Goal: Transaction & Acquisition: Purchase product/service

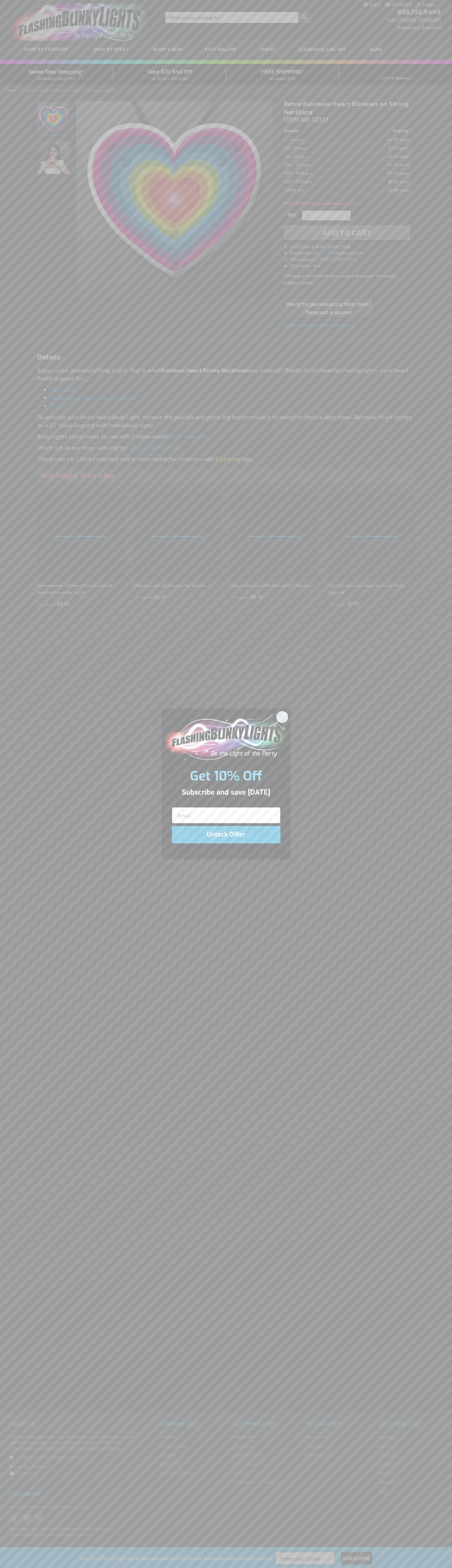
click at [282, 716] on icon "Close dialog" at bounding box center [281, 716] width 4 height 4
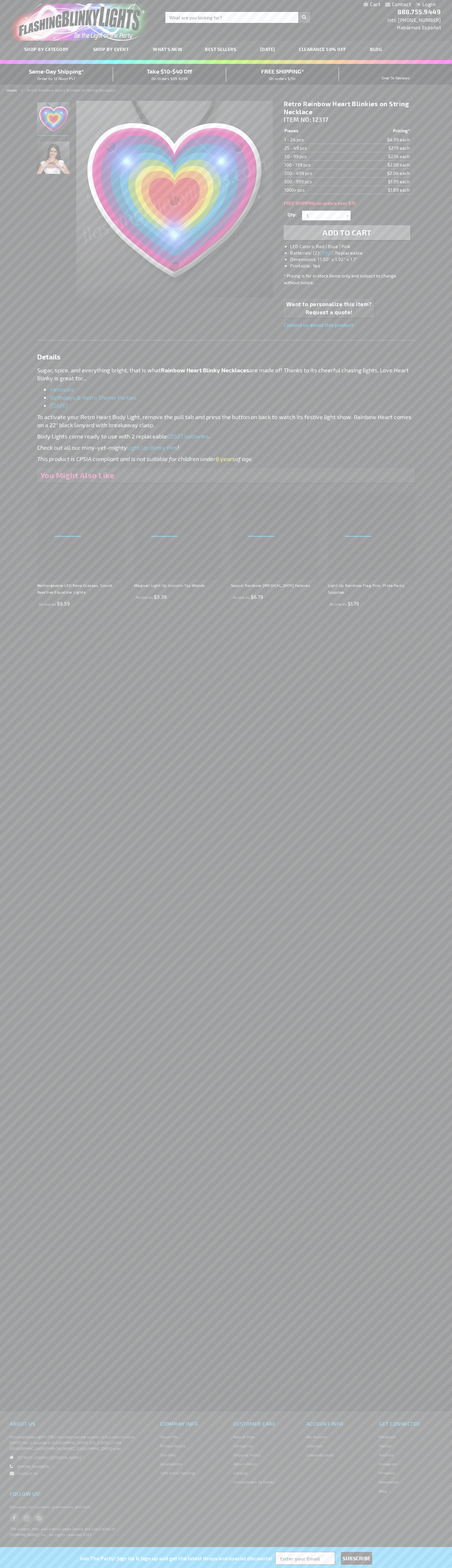
click at [353, 247] on li "LED Colors: Red | Blue | Pink" at bounding box center [353, 247] width 126 height 7
click at [347, 233] on span "Add to Cart" at bounding box center [347, 232] width 49 height 9
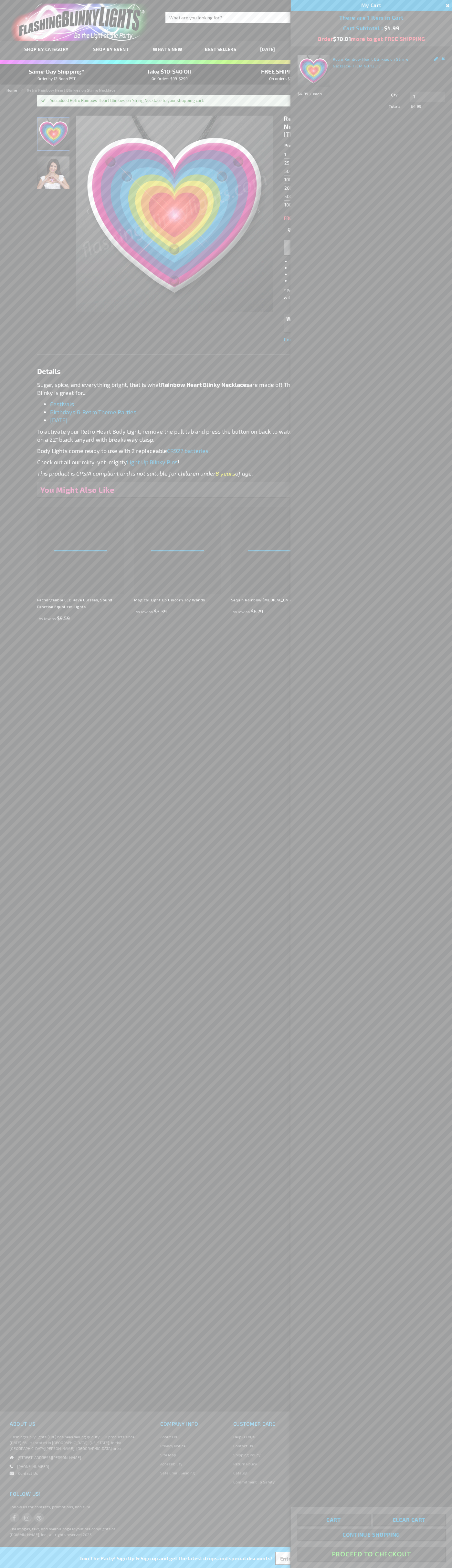
click at [371, 1554] on button "Proceed To Checkout" at bounding box center [371, 1554] width 148 height 15
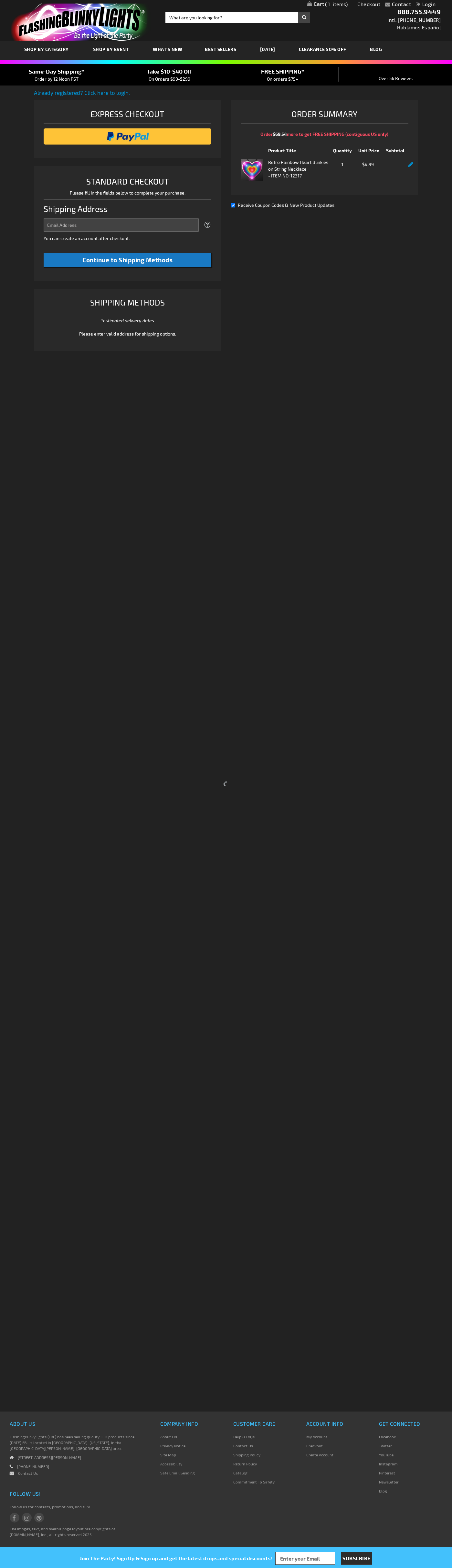
select select "US"
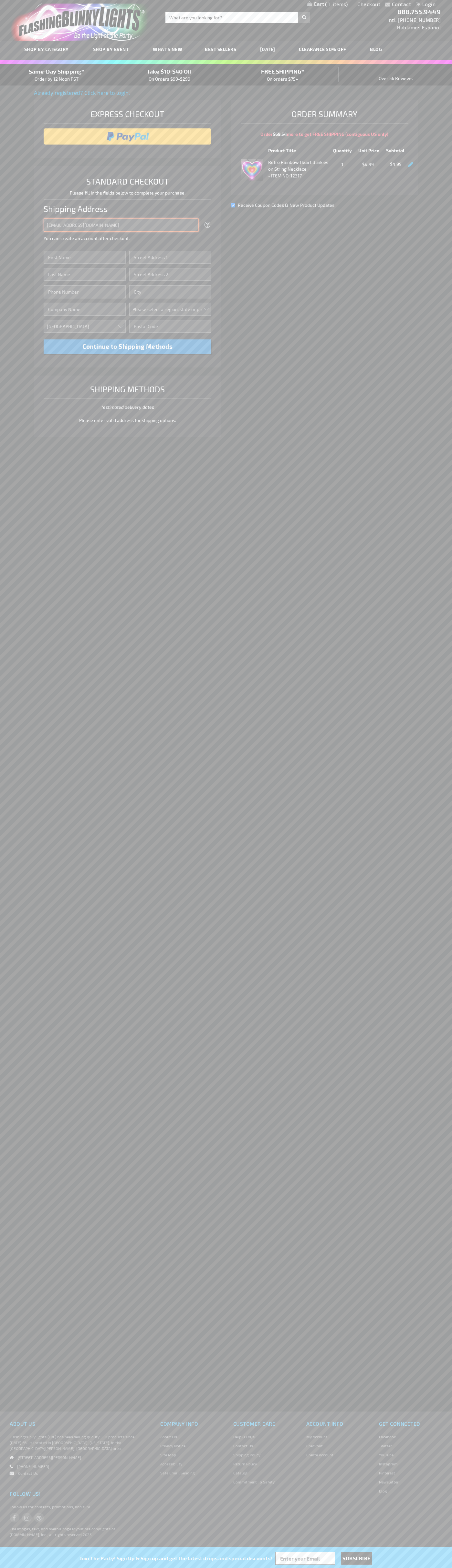
type input "johnsmith005@storebotmail.joonix.net"
type input "John"
type input "4581 Webb Street"
type input "First floor"
type input "pryor"
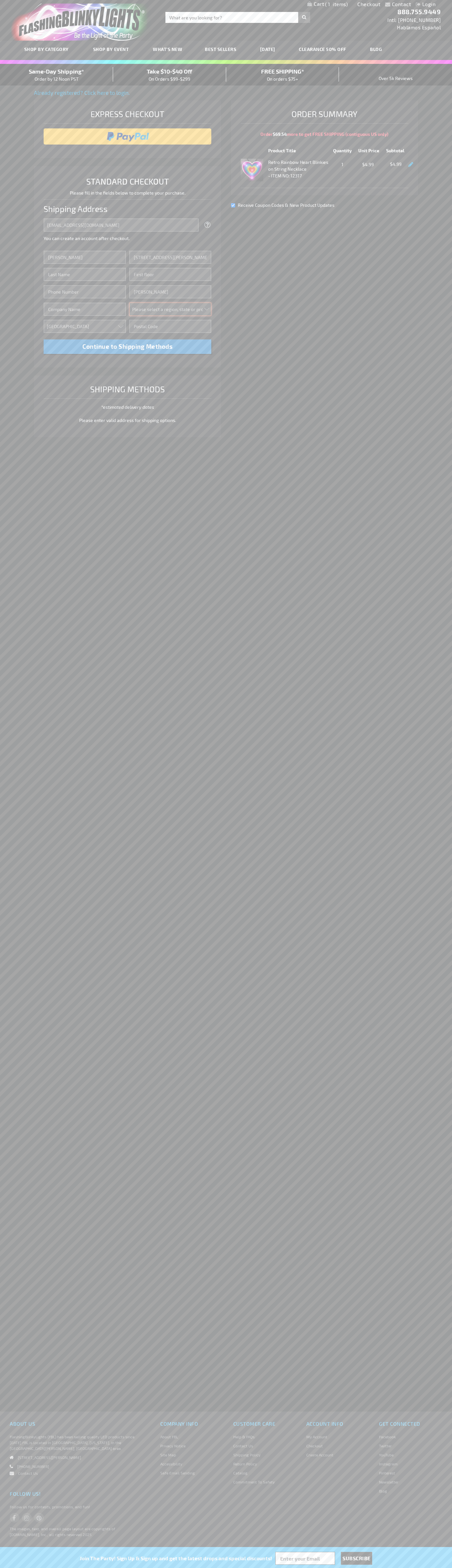
select select "48"
type input "74361"
type input "Smith"
type input "6502530000"
type input "John Smith"
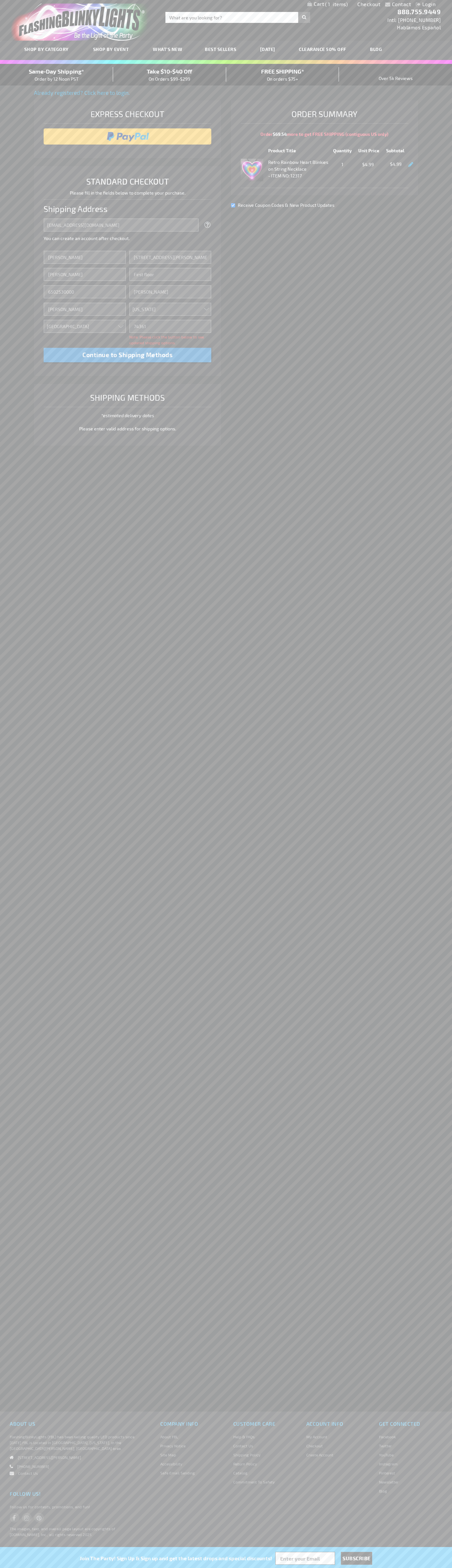
click at [57, 75] on div "Same-Day Shipping* Order by 12 Noon PST" at bounding box center [57, 74] width 113 height 15
click at [127, 136] on input "image" at bounding box center [127, 136] width 161 height 13
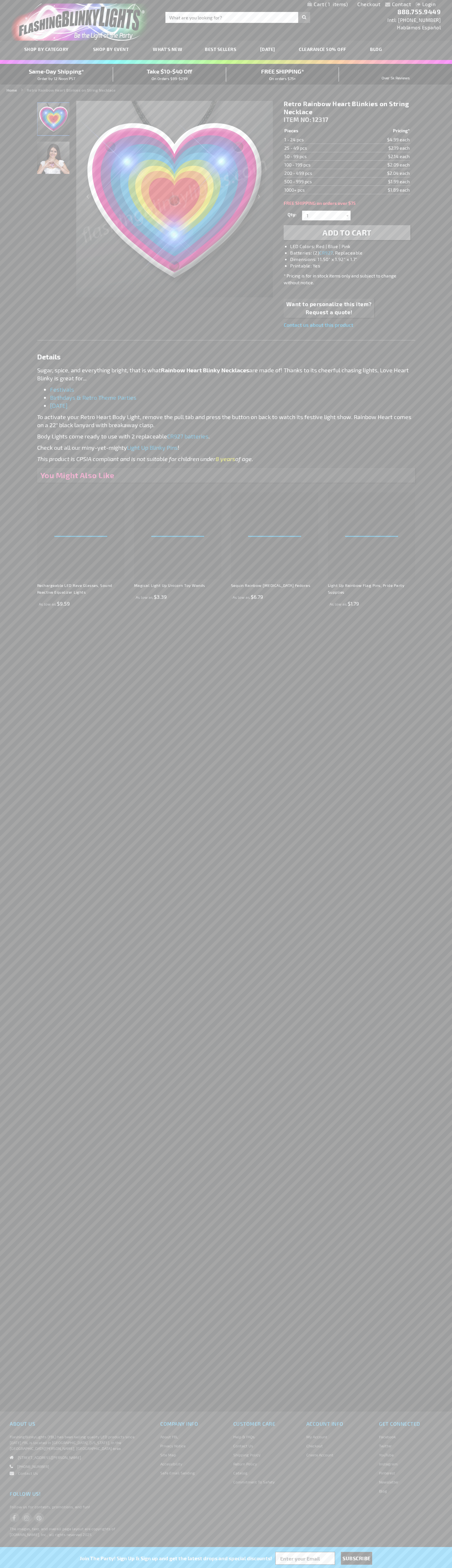
click at [327, 4] on span "1" at bounding box center [336, 4] width 23 height 6
